Goal: Transaction & Acquisition: Purchase product/service

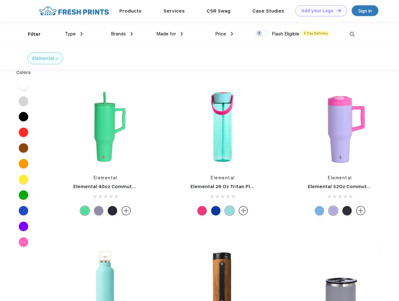
click at [319, 11] on link "Add your Logo Design Tool" at bounding box center [322, 10] width 52 height 11
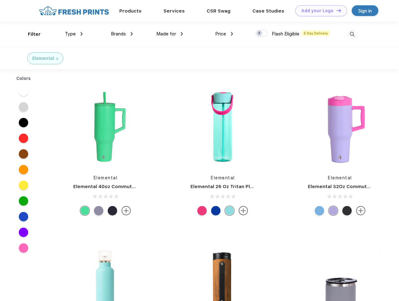
click at [0, 0] on div "Design Tool" at bounding box center [0, 0] width 0 height 0
click at [336, 10] on link "Add your Logo Design Tool" at bounding box center [322, 10] width 52 height 11
click at [30, 34] on div "Filter" at bounding box center [34, 34] width 13 height 7
click at [74, 34] on span "Type" at bounding box center [70, 34] width 11 height 6
click at [122, 34] on span "Brands" at bounding box center [118, 34] width 15 height 6
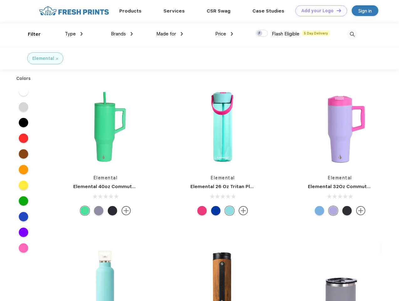
click at [170, 34] on span "Made for" at bounding box center [166, 34] width 20 height 6
click at [224, 34] on span "Price" at bounding box center [220, 34] width 11 height 6
click at [262, 34] on div at bounding box center [262, 33] width 12 height 7
click at [260, 34] on input "checkbox" at bounding box center [258, 31] width 4 height 4
click at [352, 34] on img at bounding box center [352, 34] width 10 height 10
